Goal: Information Seeking & Learning: Understand process/instructions

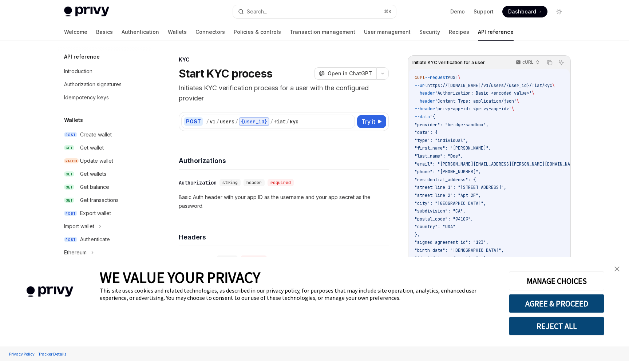
scroll to position [185, 0]
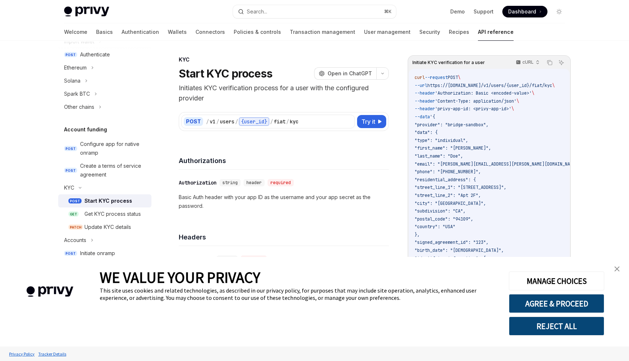
click at [617, 268] on img "close banner" at bounding box center [616, 268] width 5 height 5
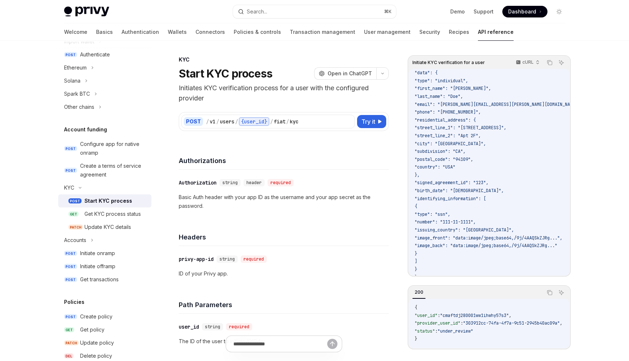
scroll to position [71, 0]
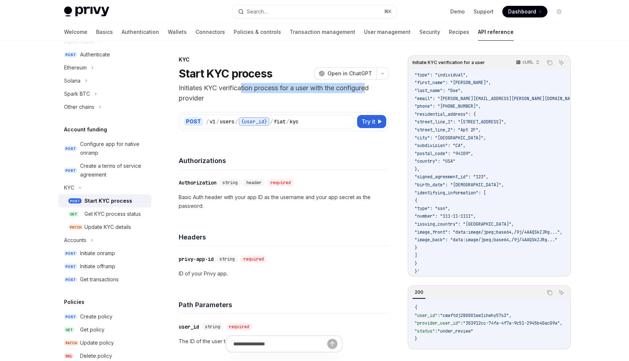
drag, startPoint x: 369, startPoint y: 91, endPoint x: 230, endPoint y: 91, distance: 139.1
click at [231, 91] on p "Initiates KYC verification process for a user with the configured provider" at bounding box center [284, 93] width 210 height 20
click at [205, 94] on p "Initiates KYC verification process for a user with the configured provider" at bounding box center [284, 93] width 210 height 20
drag, startPoint x: 204, startPoint y: 99, endPoint x: 182, endPoint y: 86, distance: 25.5
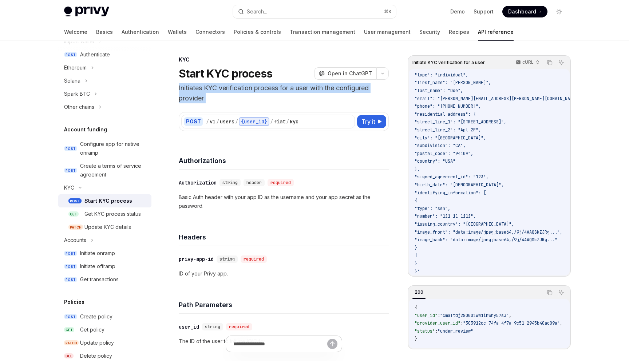
click at [182, 86] on p "Initiates KYC verification process for a user with the configured provider" at bounding box center [284, 93] width 210 height 20
click at [110, 216] on div "Get KYC process status" at bounding box center [112, 214] width 56 height 9
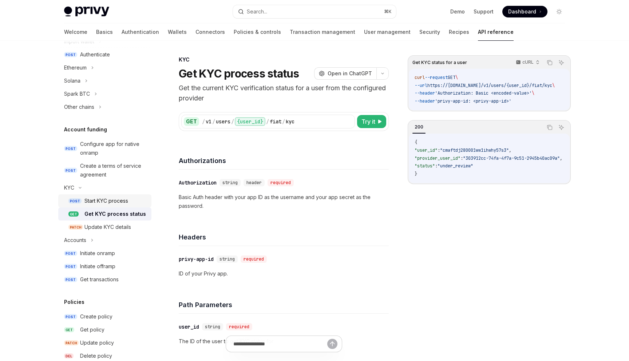
click at [97, 203] on div "Start KYC process" at bounding box center [106, 201] width 44 height 9
type textarea "*"
